Goal: Find specific page/section: Find specific page/section

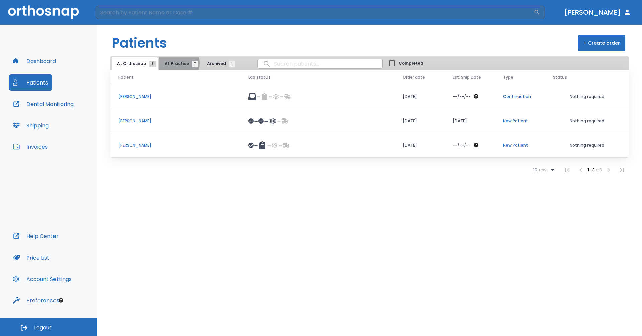
click at [176, 63] on span "At Practice 7" at bounding box center [180, 64] width 30 height 6
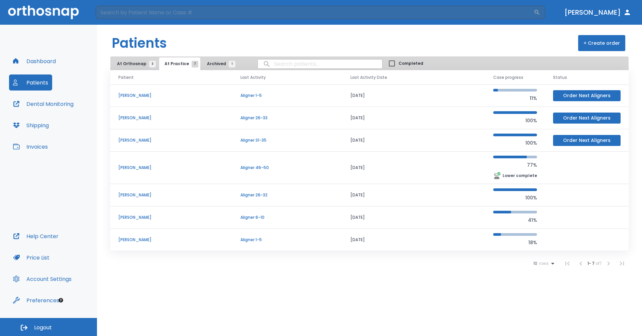
click at [543, 263] on span "rows" at bounding box center [542, 264] width 11 height 5
click at [538, 301] on p "25" at bounding box center [539, 303] width 5 height 6
click at [132, 63] on span "At Orthosnap 3" at bounding box center [134, 64] width 35 height 6
